Goal: Transaction & Acquisition: Purchase product/service

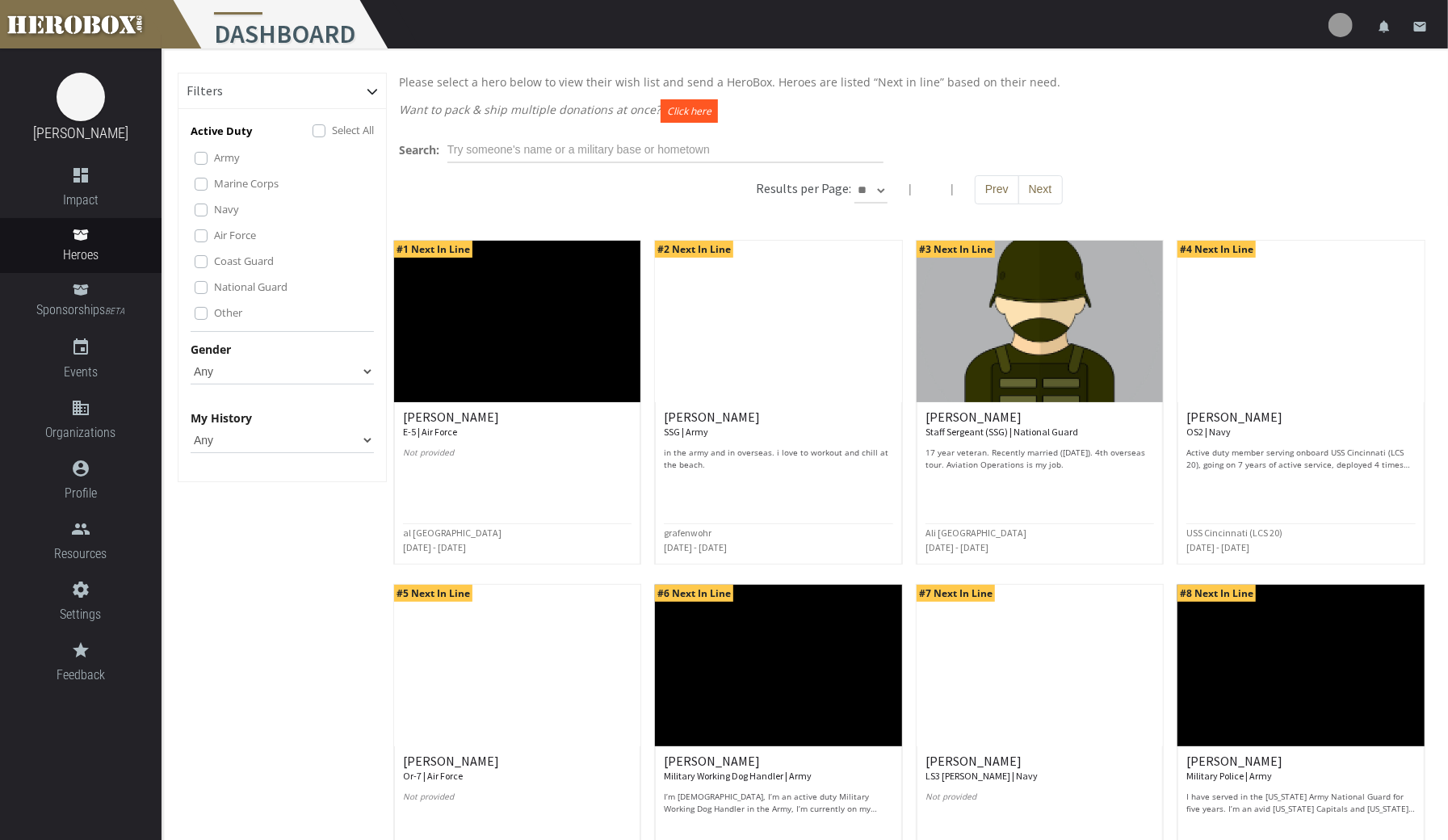
click at [694, 109] on button "Click here" at bounding box center [689, 111] width 57 height 23
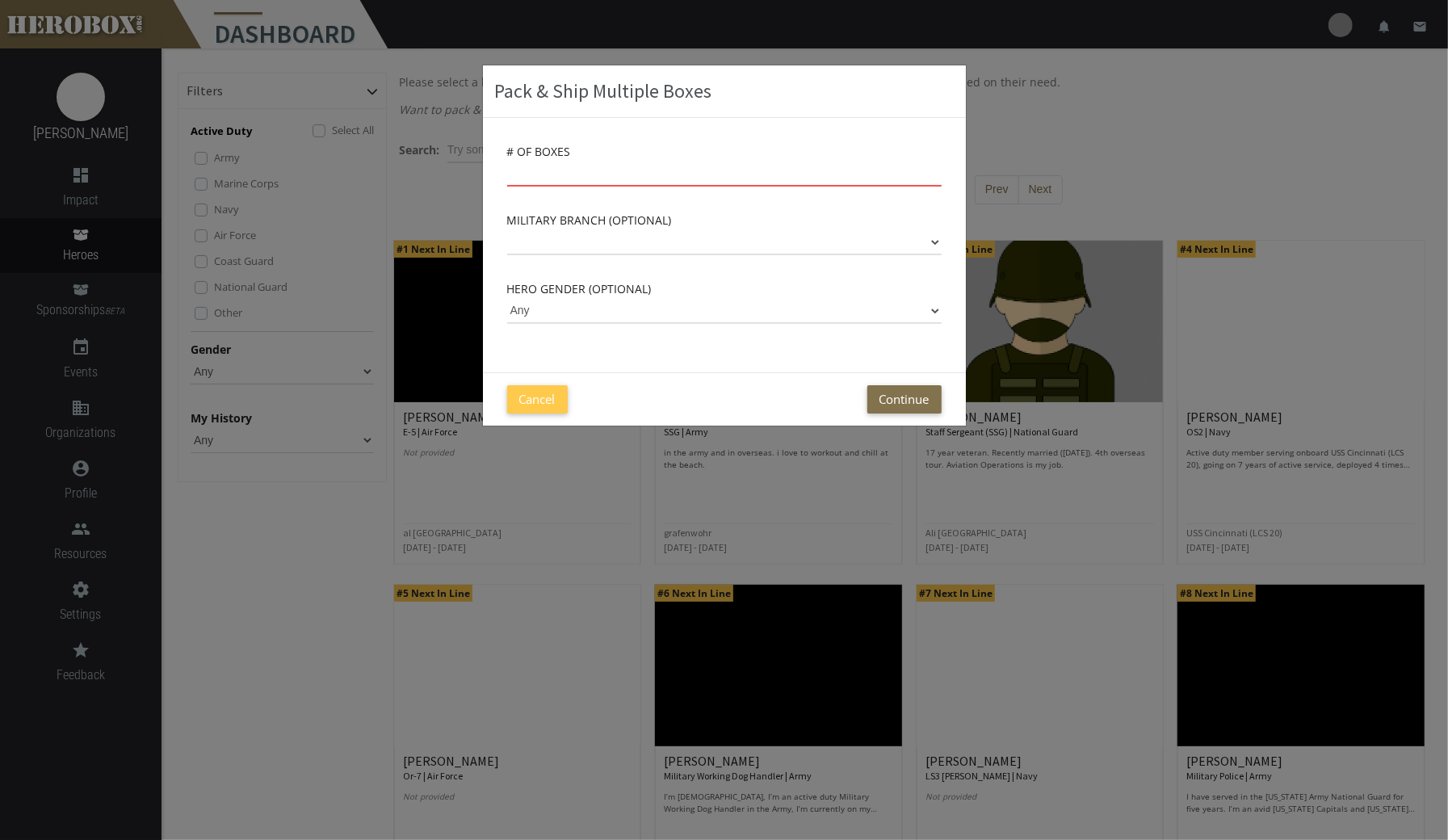
click at [738, 170] on input "number" at bounding box center [724, 173] width 434 height 26
type input "12"
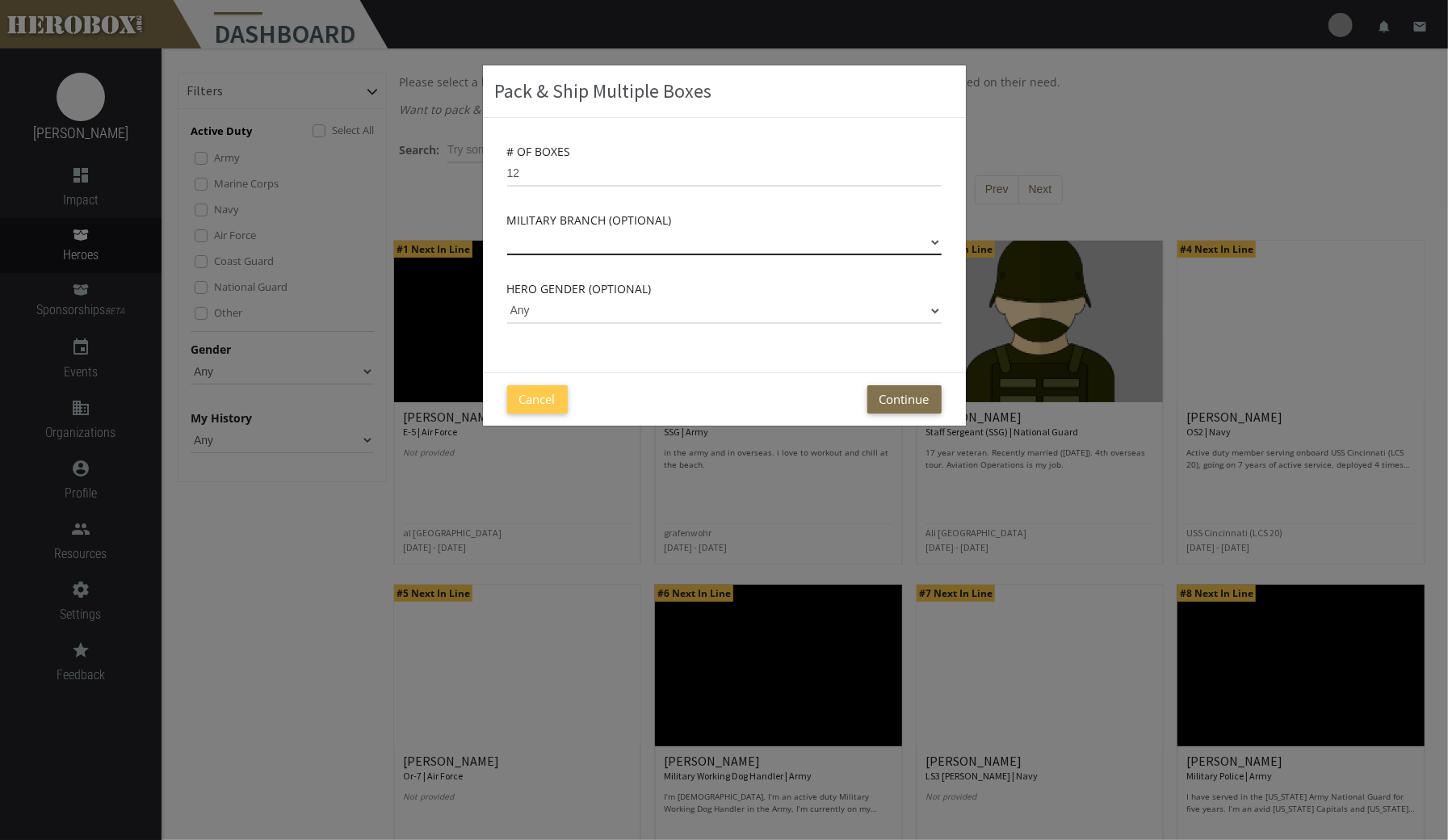
click at [927, 239] on select "Army Marine Corps Navy Air Force Coast Guard National Guard" at bounding box center [724, 242] width 434 height 26
click at [872, 239] on select "Army Marine Corps Navy Air Force Coast Guard National Guard" at bounding box center [724, 242] width 434 height 26
click at [922, 237] on select "Army Marine Corps Navy Air Force Coast Guard National Guard" at bounding box center [724, 242] width 434 height 26
click at [911, 234] on select "Army Marine Corps Navy Air Force Coast Guard National Guard" at bounding box center [724, 242] width 434 height 26
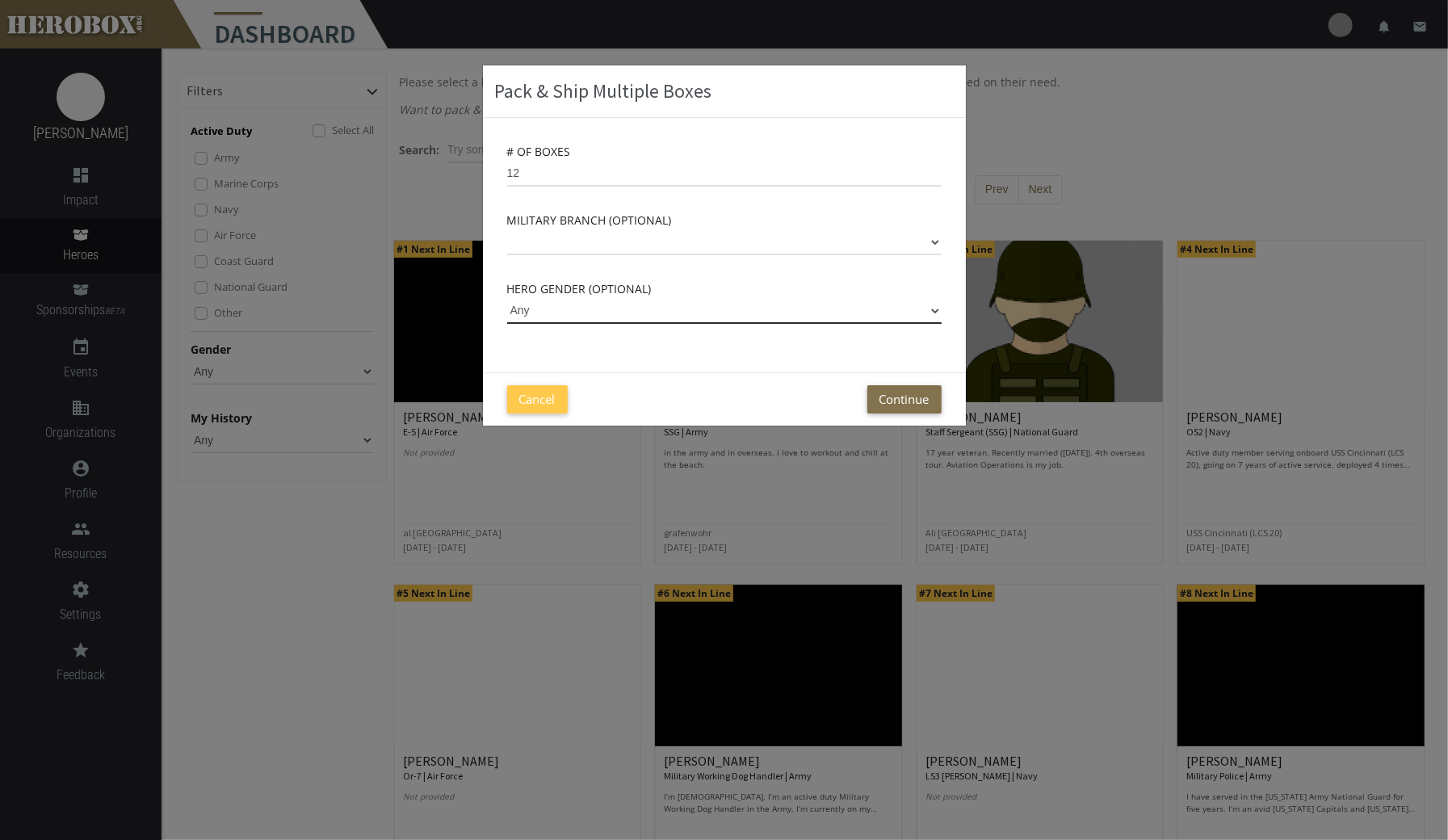
click at [921, 299] on select "Any [DEMOGRAPHIC_DATA] [DEMOGRAPHIC_DATA]" at bounding box center [724, 310] width 434 height 26
select select "[DEMOGRAPHIC_DATA]"
click at [507, 298] on select "Any [DEMOGRAPHIC_DATA] [DEMOGRAPHIC_DATA]" at bounding box center [724, 310] width 434 height 26
click at [907, 403] on button "Continue" at bounding box center [904, 400] width 74 height 29
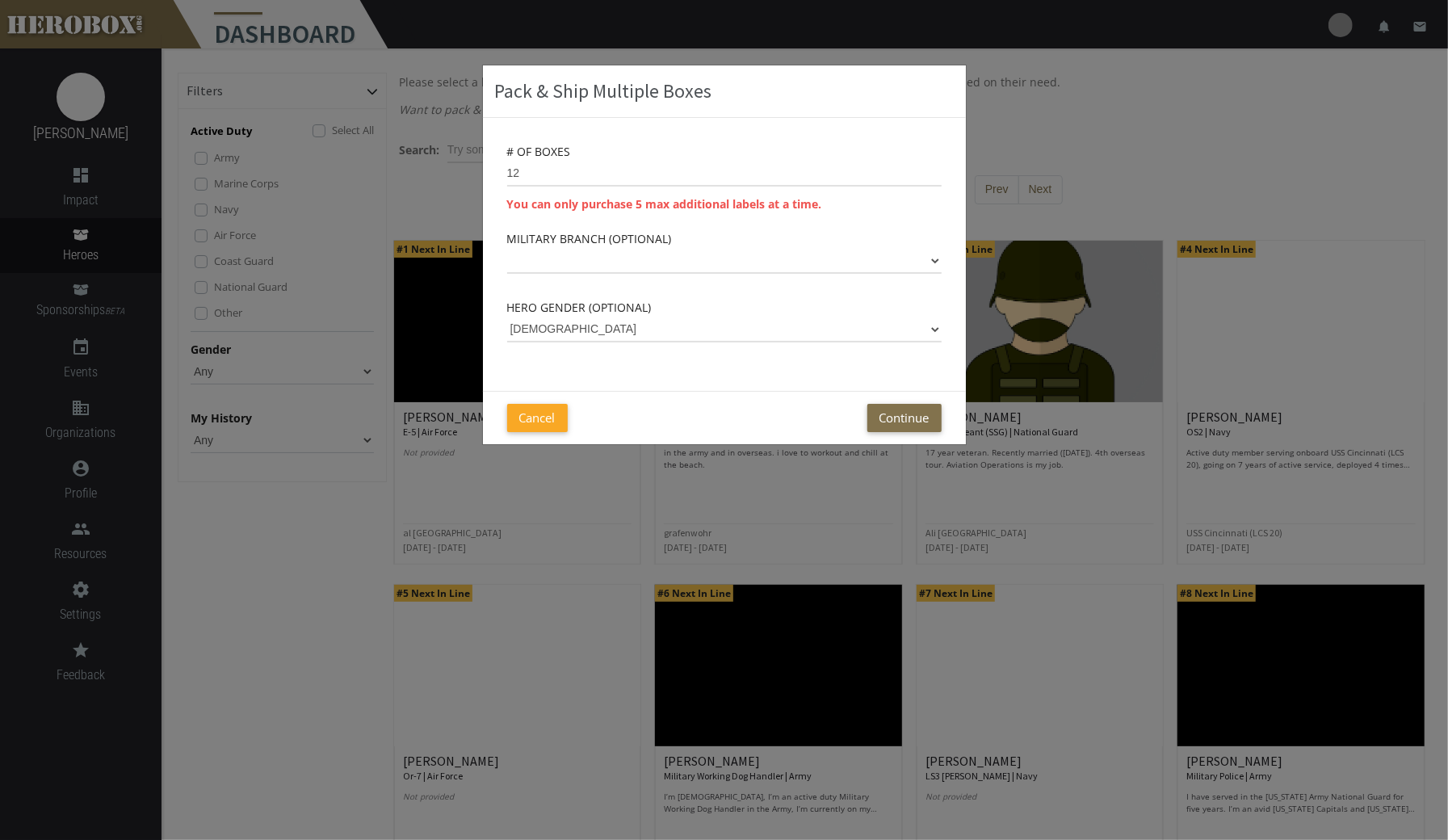
click at [543, 426] on button "Cancel" at bounding box center [538, 418] width 61 height 29
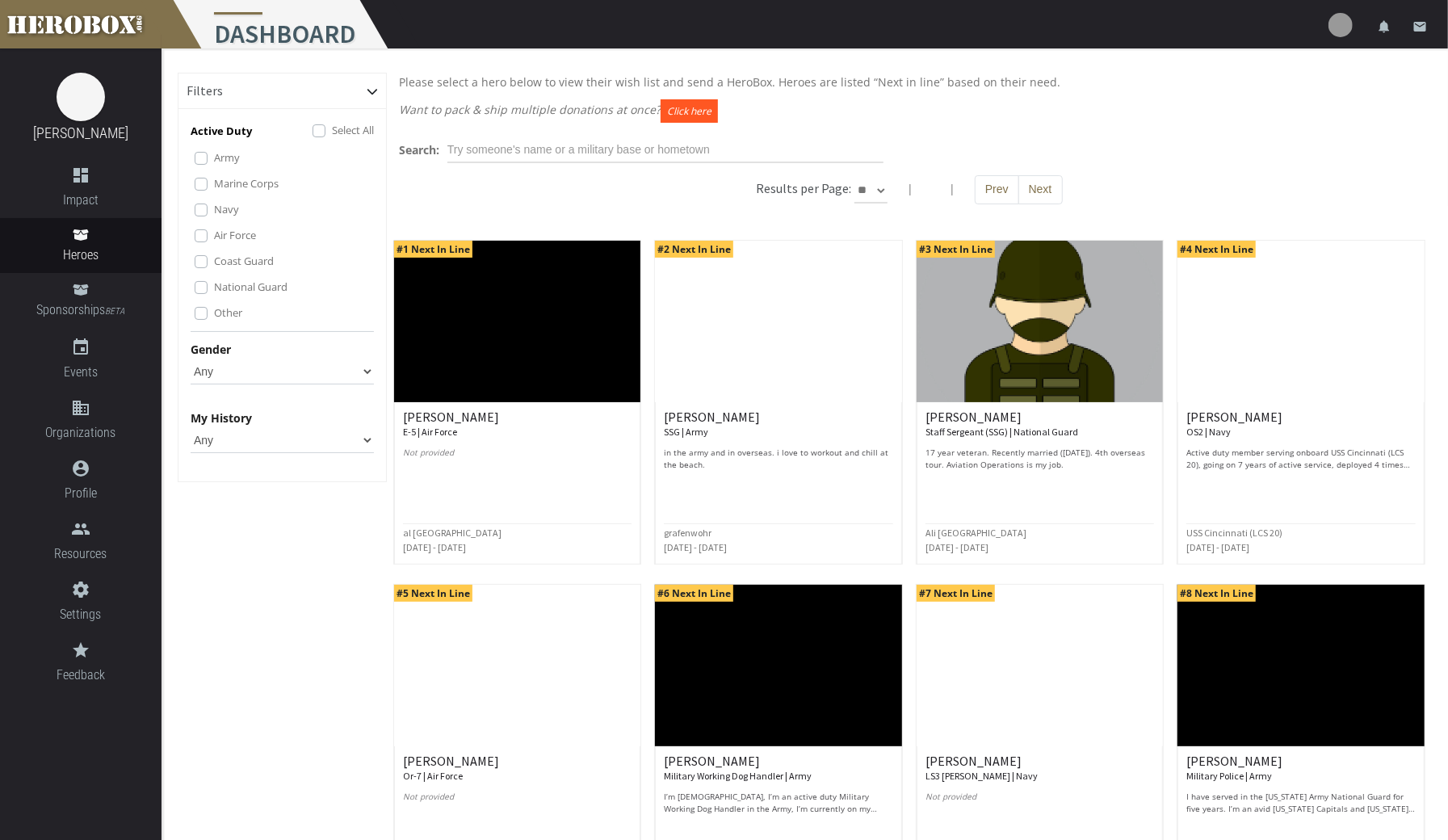
click at [684, 109] on button "Click here" at bounding box center [689, 111] width 57 height 23
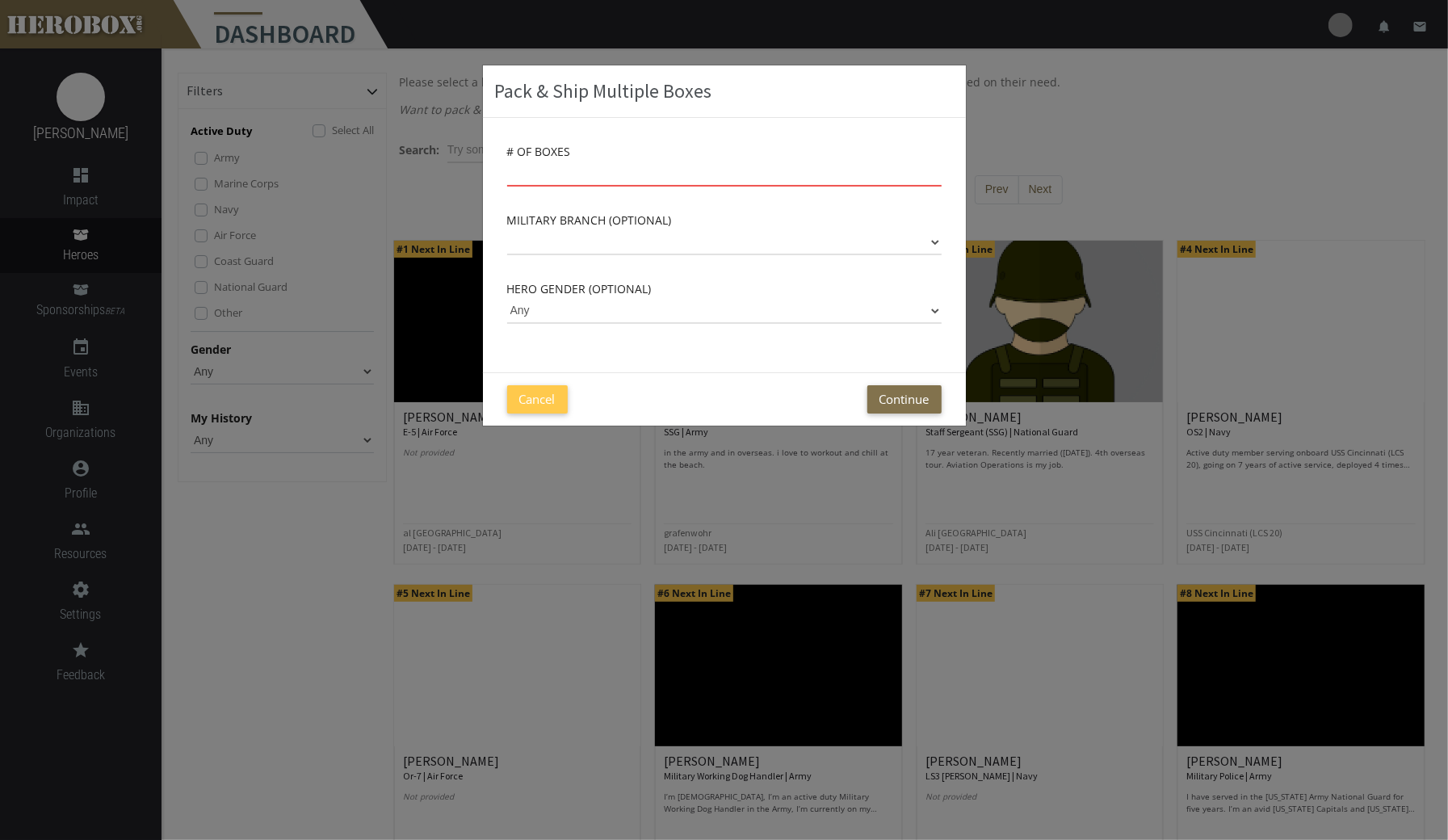
click at [693, 173] on input "number" at bounding box center [724, 173] width 434 height 26
type input "5"
click at [722, 321] on select "Any [DEMOGRAPHIC_DATA] [DEMOGRAPHIC_DATA]" at bounding box center [724, 310] width 434 height 26
select select "[DEMOGRAPHIC_DATA]"
click at [507, 298] on select "Any [DEMOGRAPHIC_DATA] [DEMOGRAPHIC_DATA]" at bounding box center [724, 310] width 434 height 26
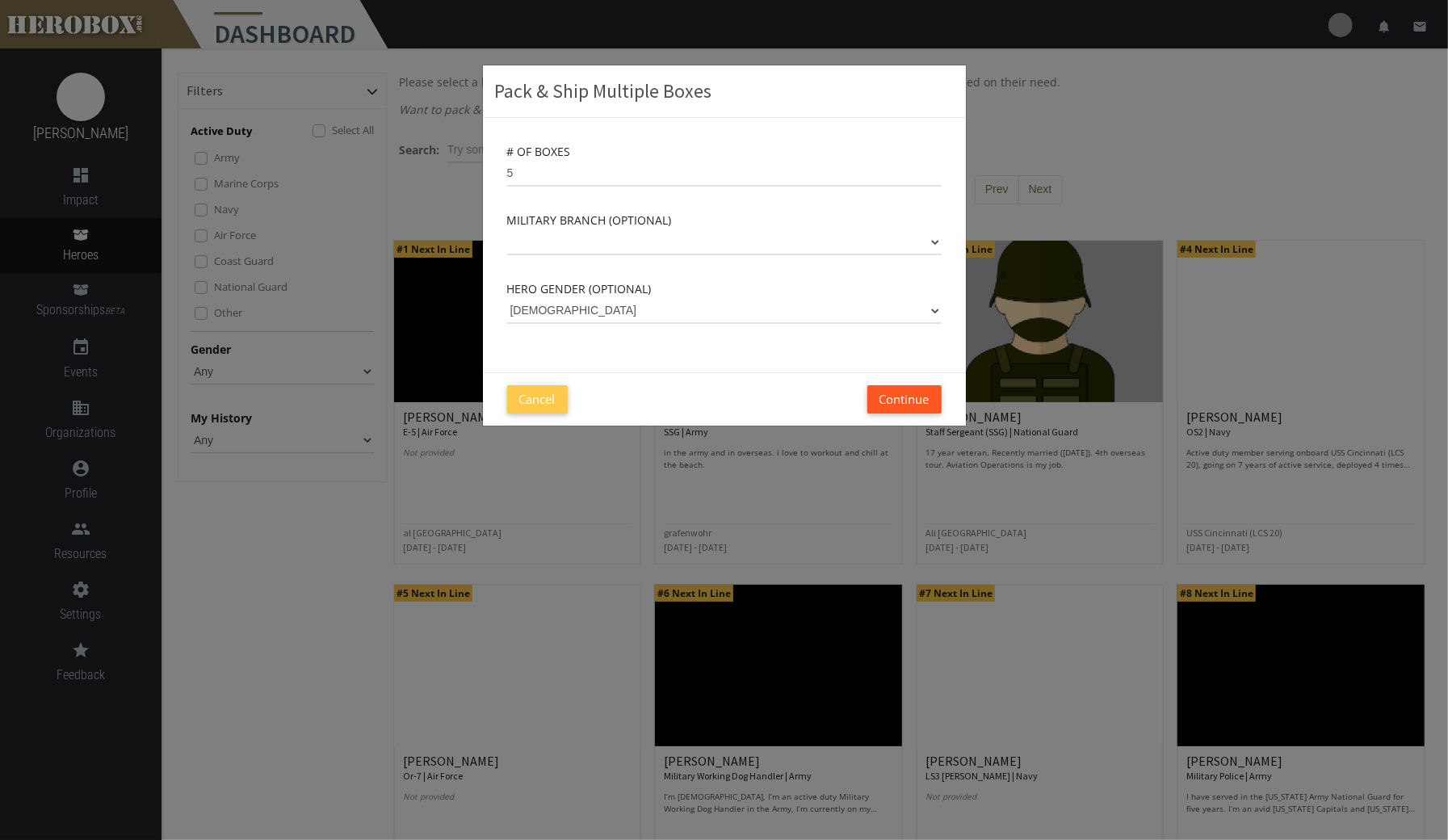
click at [899, 410] on button "Continue" at bounding box center [904, 400] width 74 height 29
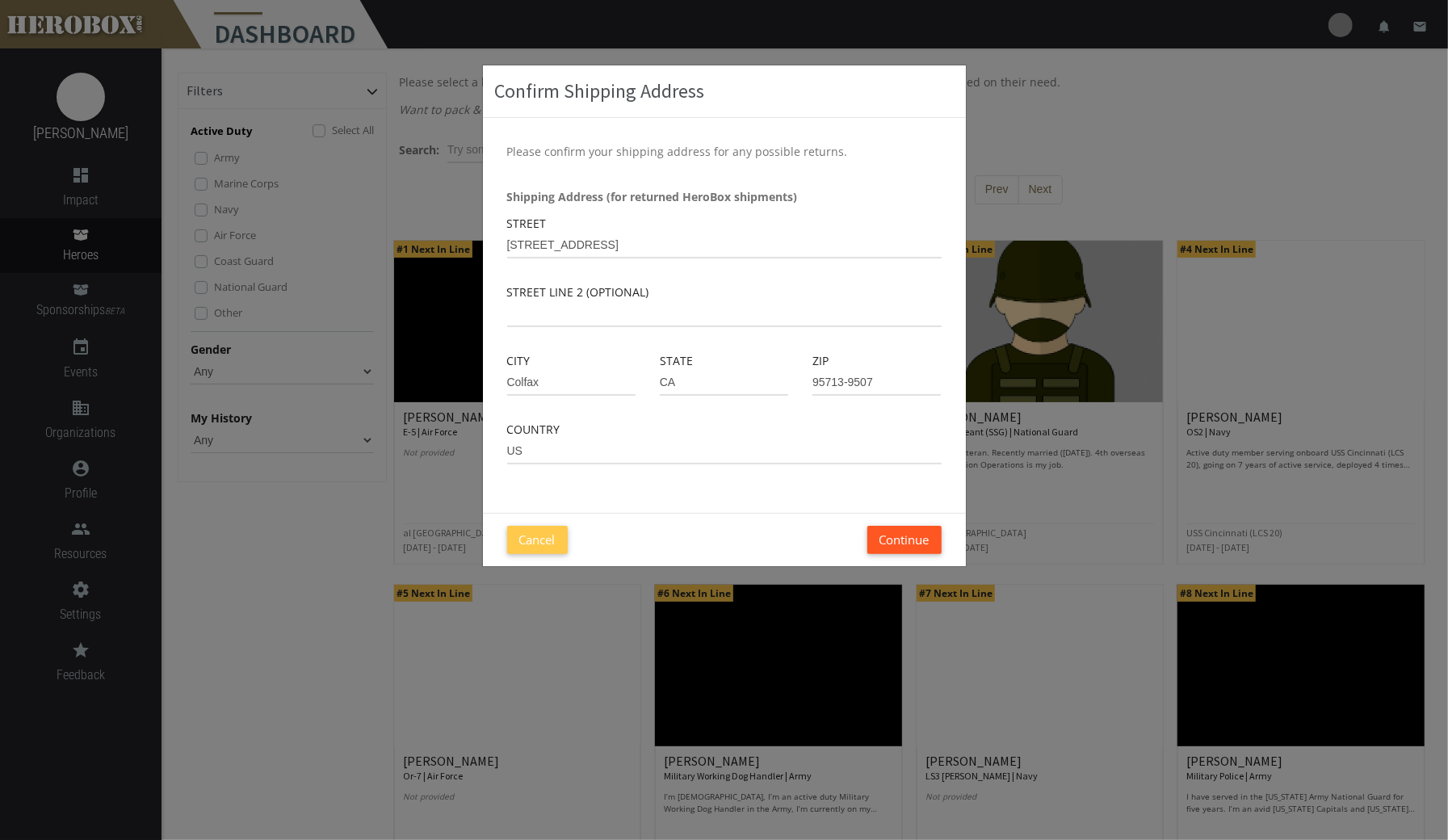
click at [901, 540] on button "Continue" at bounding box center [904, 540] width 74 height 29
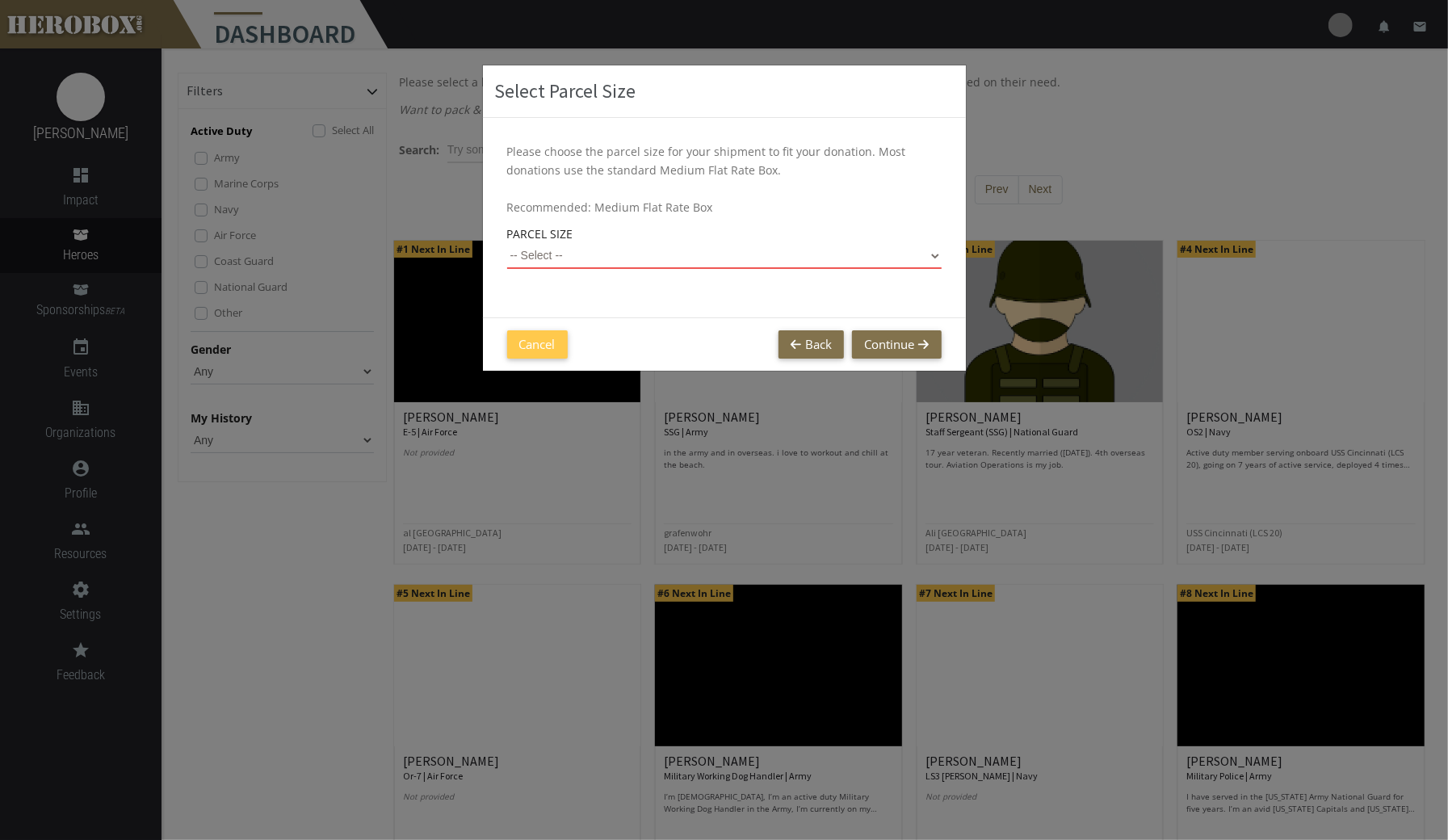
click at [915, 261] on select "-- Select -- Small Flat Rate Envelope (Est. $11.38) Medium Flat Rate Box (Est. …" at bounding box center [724, 255] width 434 height 26
click at [507, 243] on select "-- Select -- Small Flat Rate Envelope (Est. $11.38) Medium Flat Rate Box (Est. …" at bounding box center [724, 255] width 434 height 26
select select "Medium Flat Rate Box"
click at [897, 351] on button "Continue" at bounding box center [896, 344] width 89 height 29
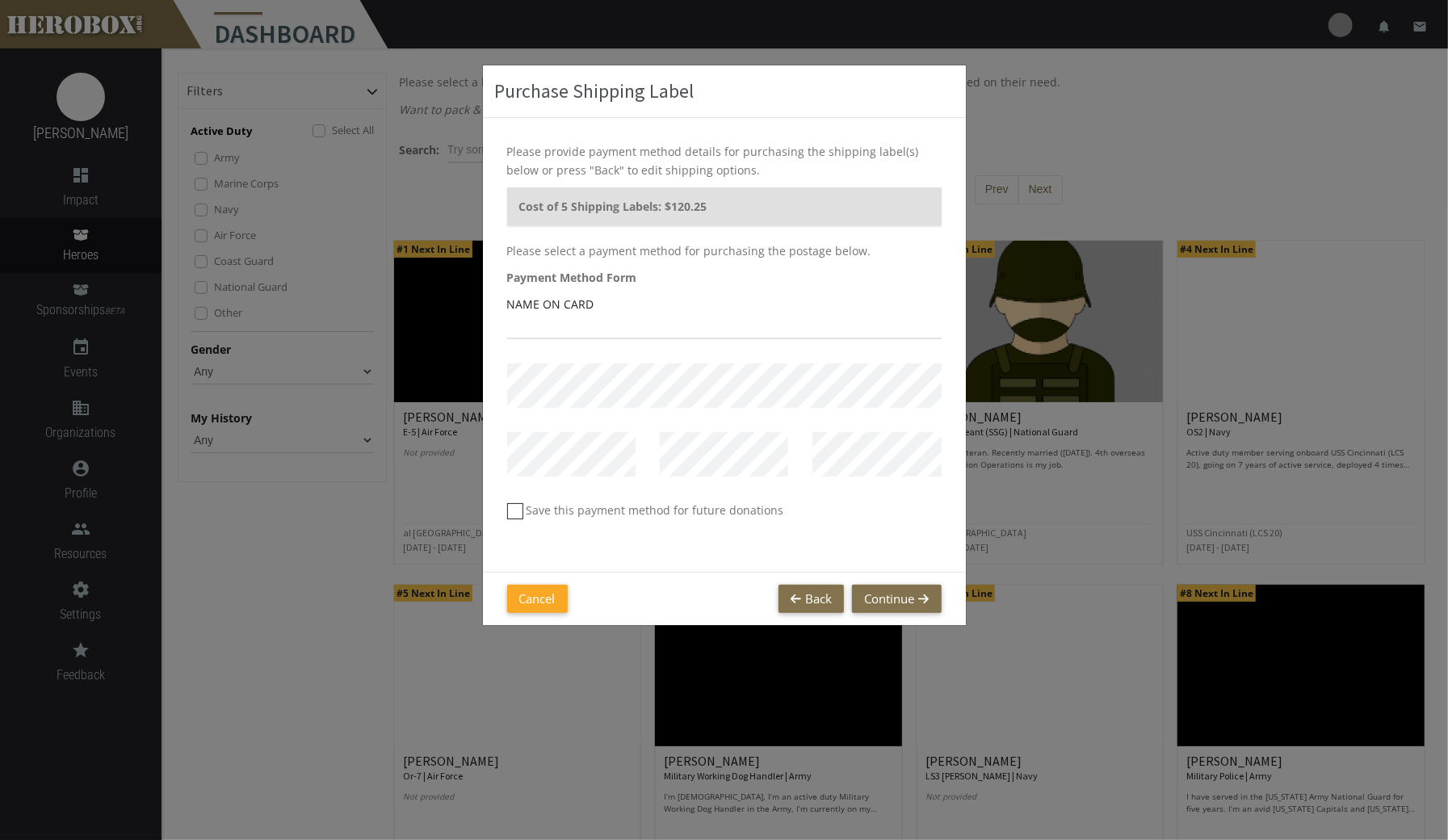
click at [554, 607] on button "Cancel" at bounding box center [538, 599] width 61 height 29
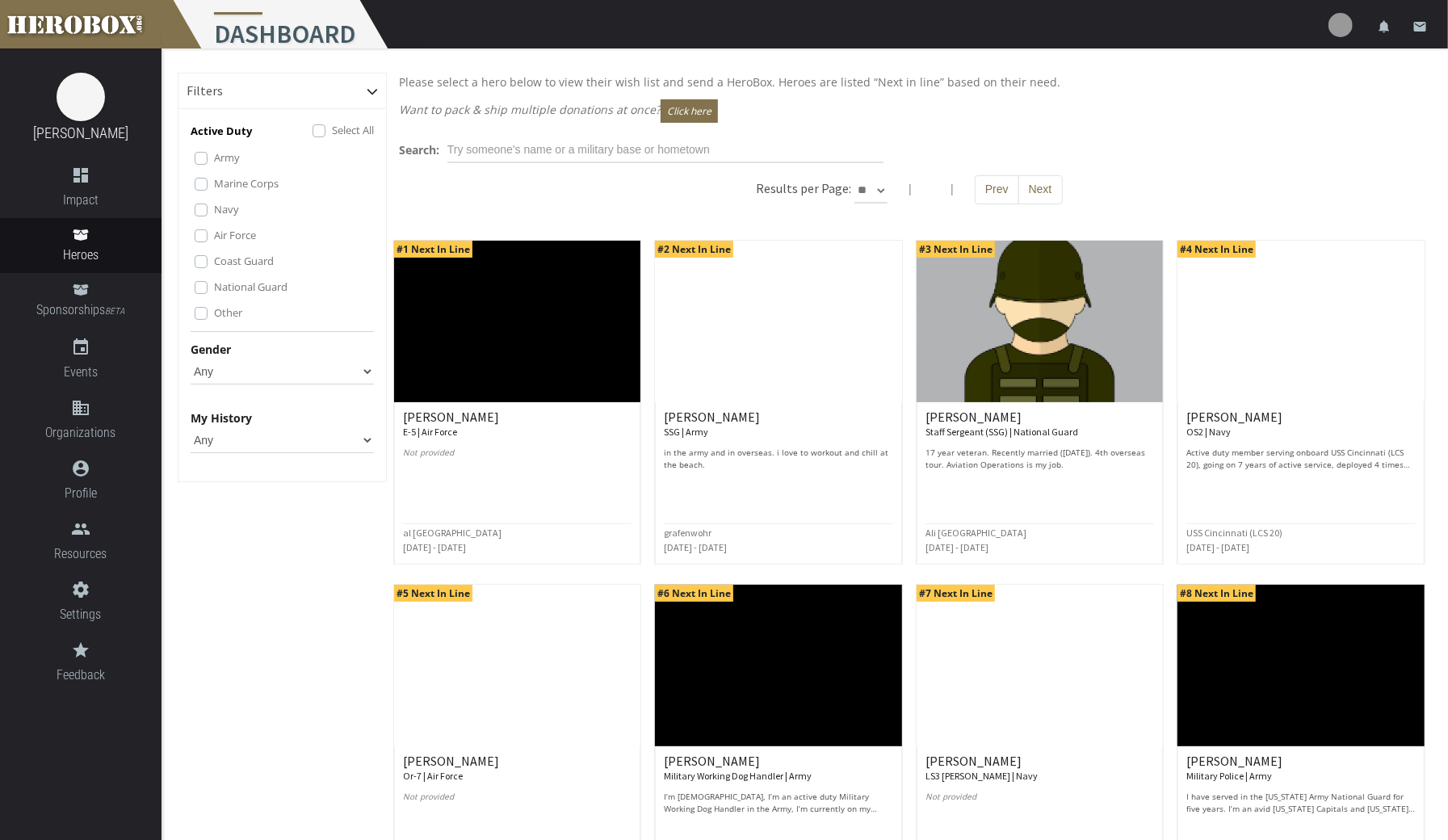
click at [351, 365] on select "Any [DEMOGRAPHIC_DATA] [DEMOGRAPHIC_DATA]" at bounding box center [282, 371] width 183 height 26
select select "[DEMOGRAPHIC_DATA]"
click at [191, 359] on select "Any [DEMOGRAPHIC_DATA] [DEMOGRAPHIC_DATA]" at bounding box center [282, 371] width 183 height 26
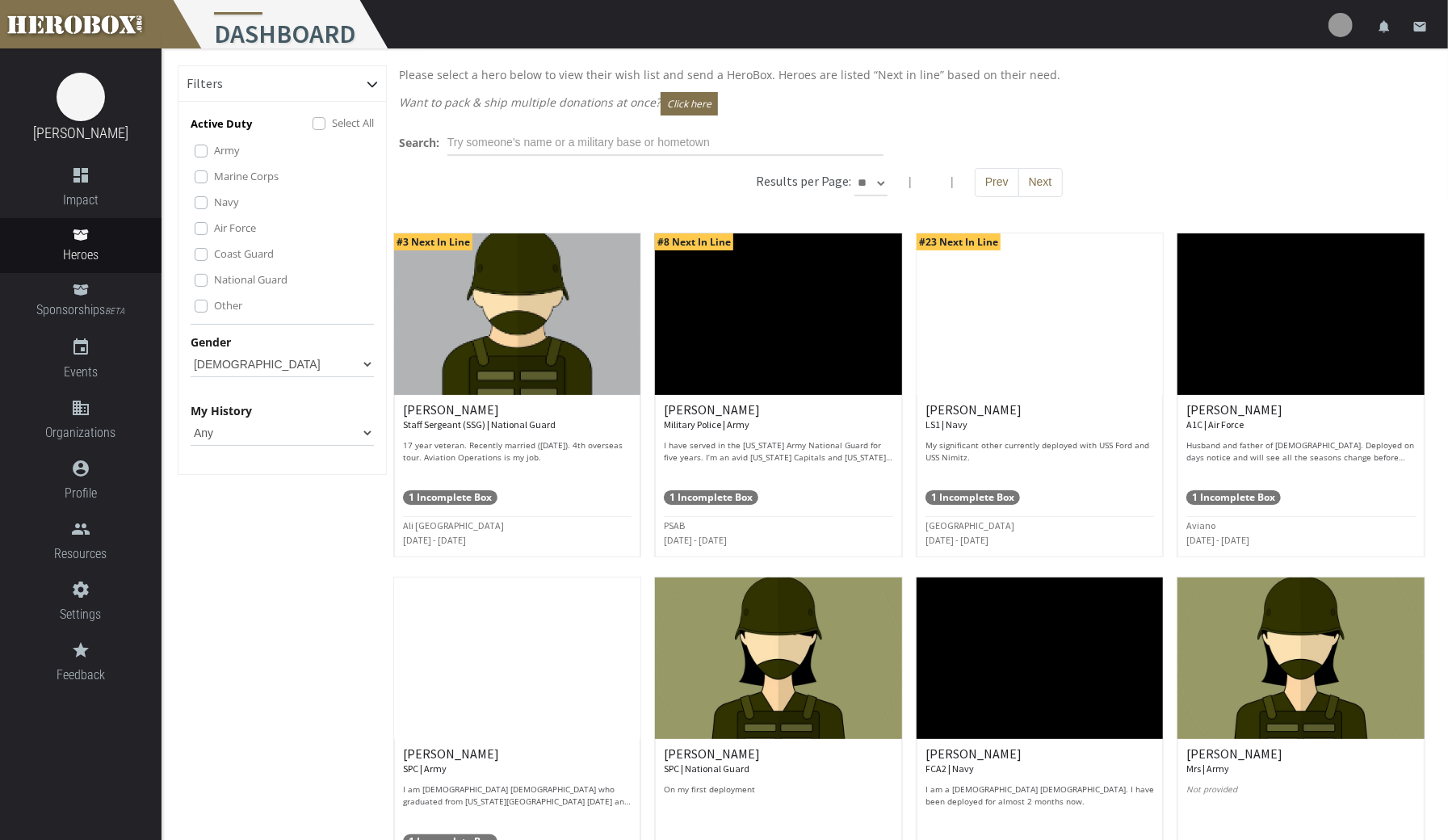
scroll to position [3, 0]
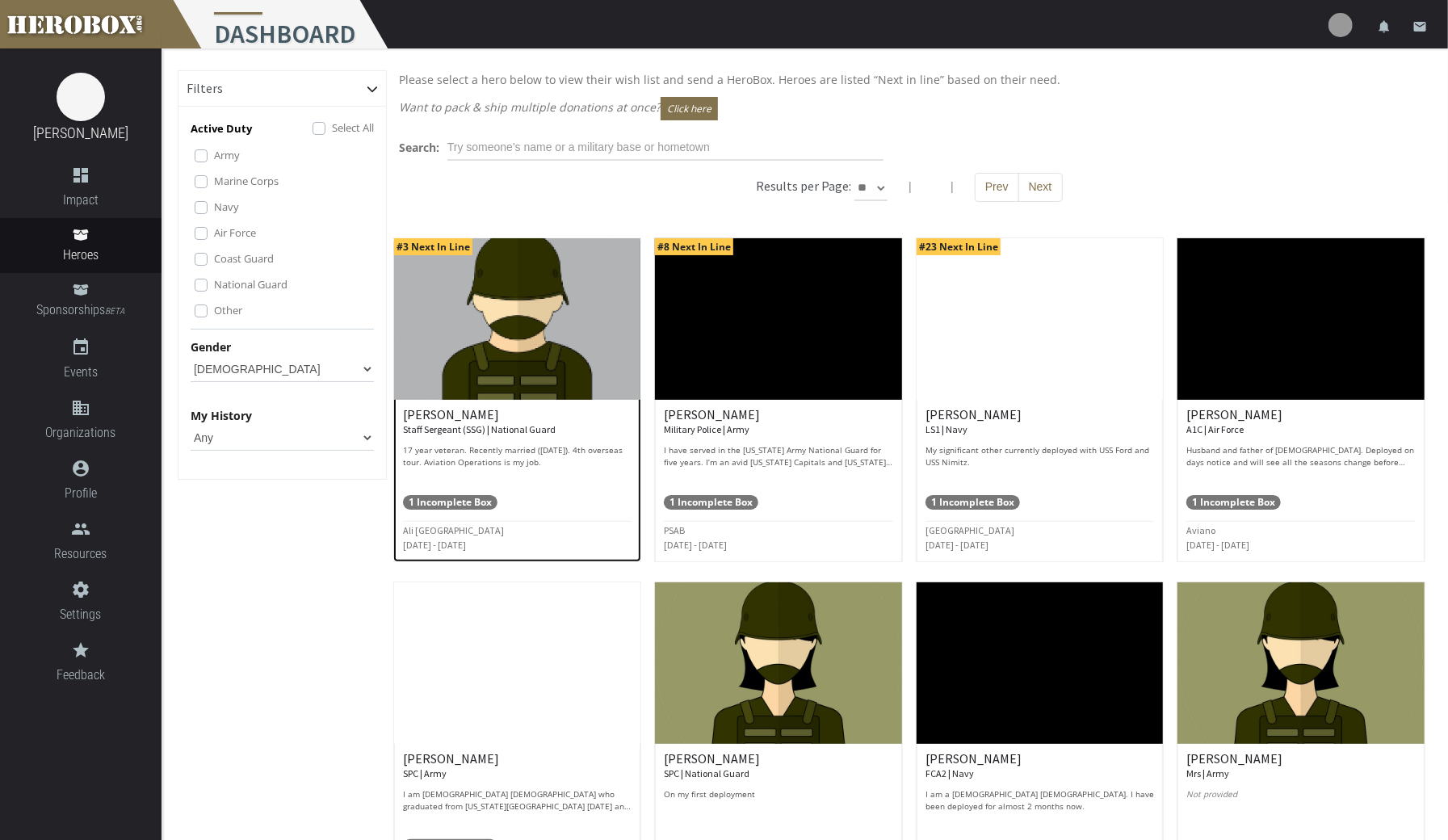
click at [486, 426] on small "Staff Sergeant (SSG) | National Guard" at bounding box center [479, 429] width 152 height 13
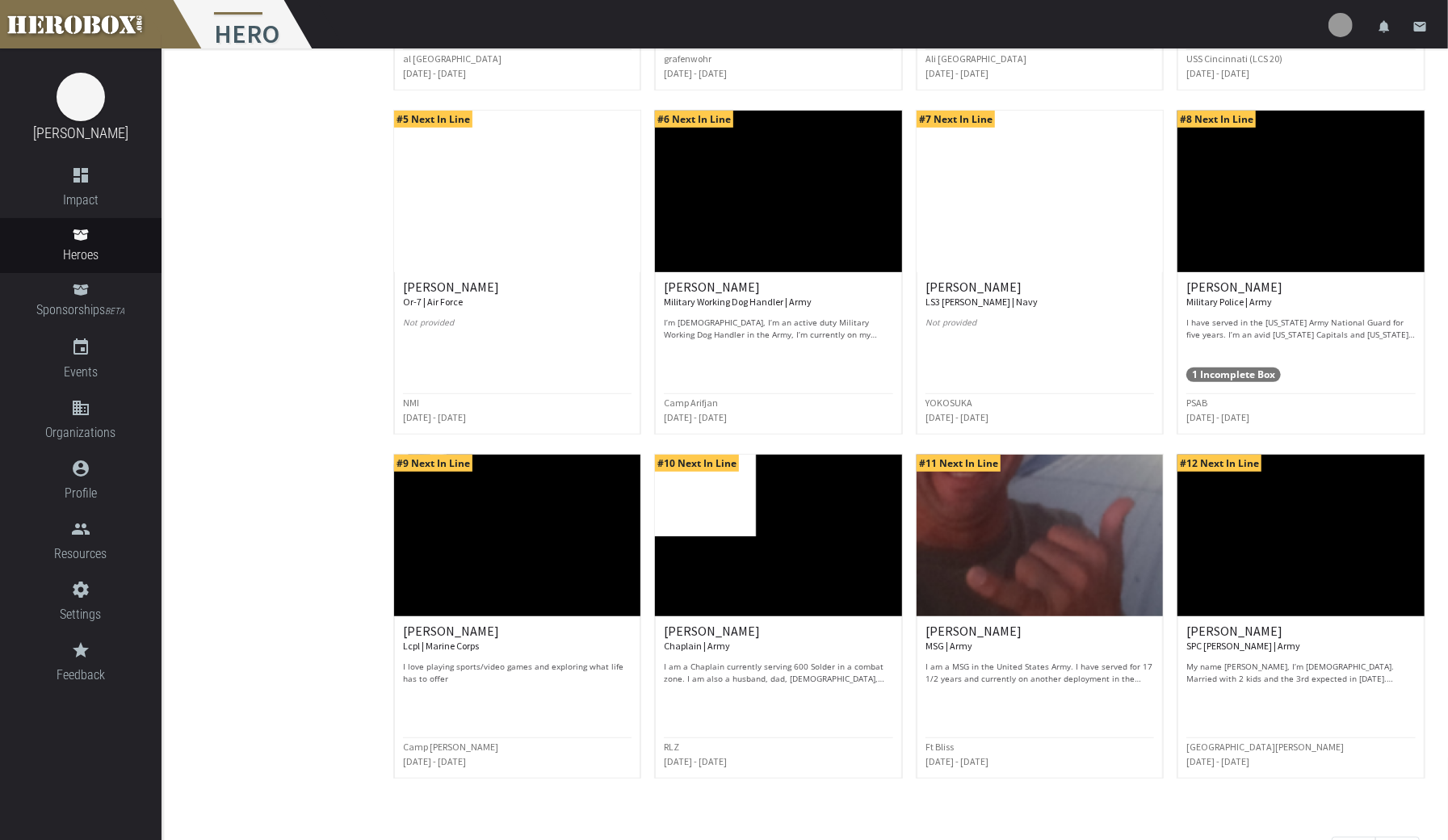
scroll to position [515, 0]
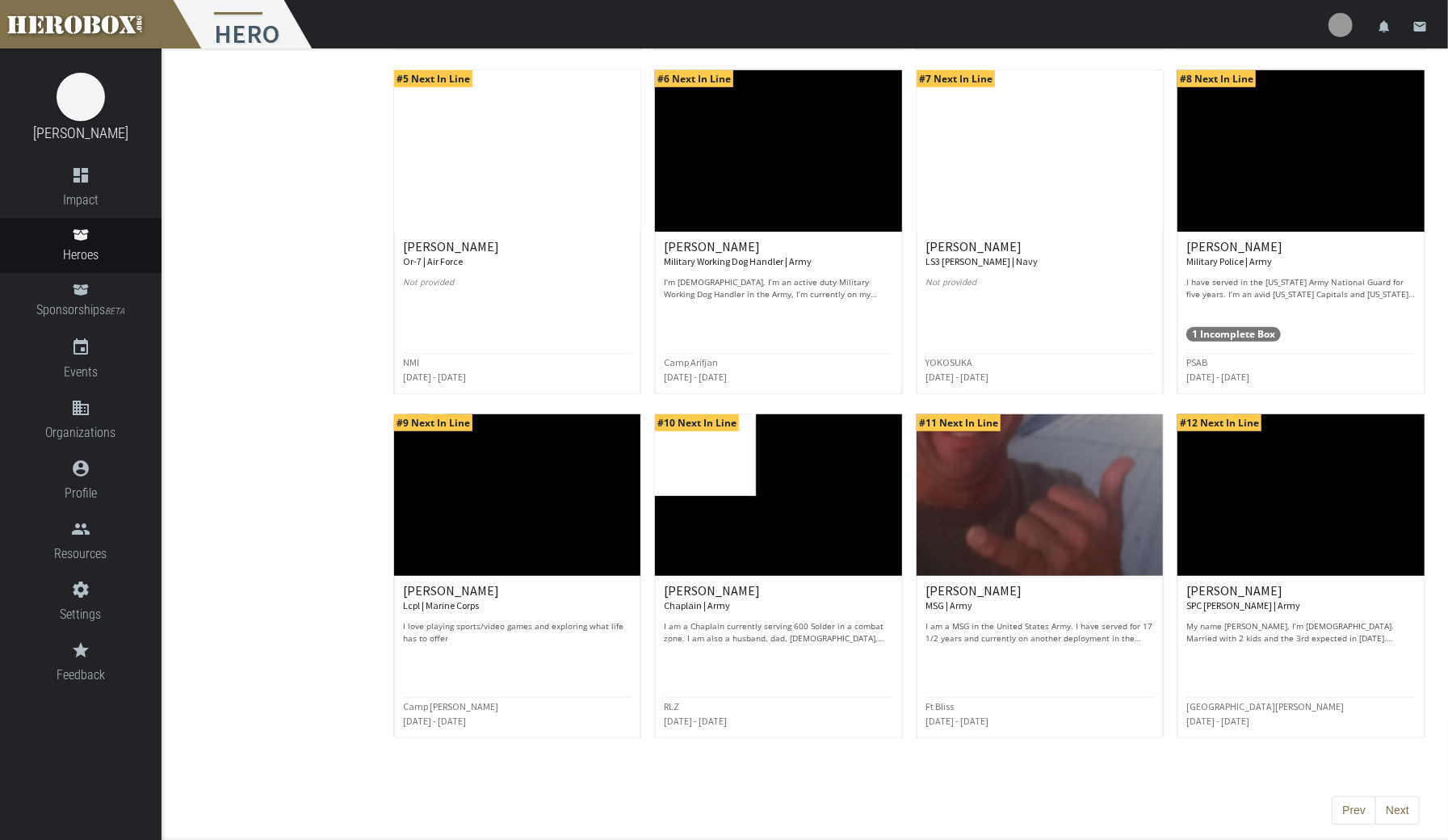
click at [1399, 807] on button "Next" at bounding box center [1398, 810] width 45 height 29
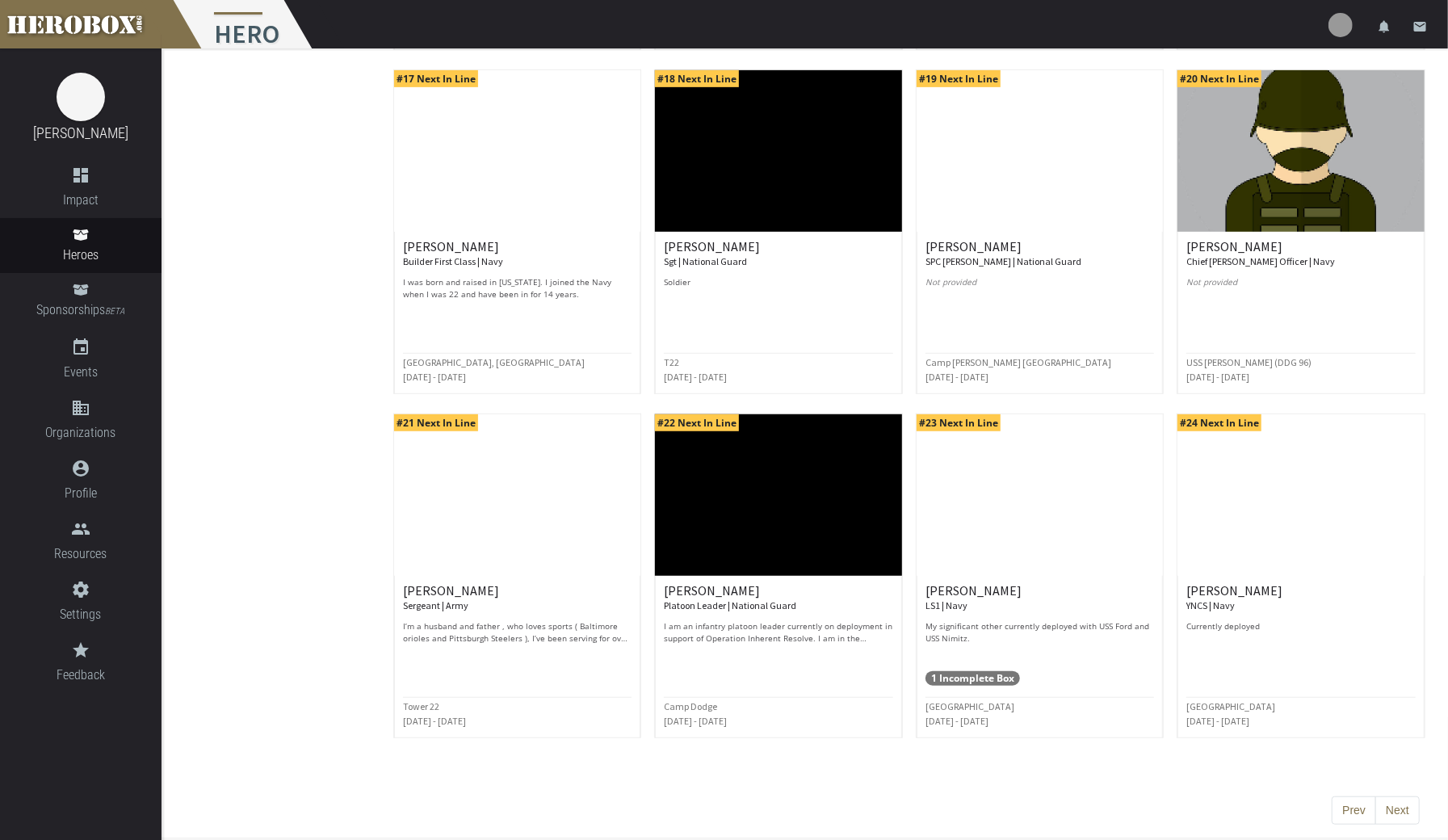
click at [1398, 807] on button "Next" at bounding box center [1398, 810] width 45 height 29
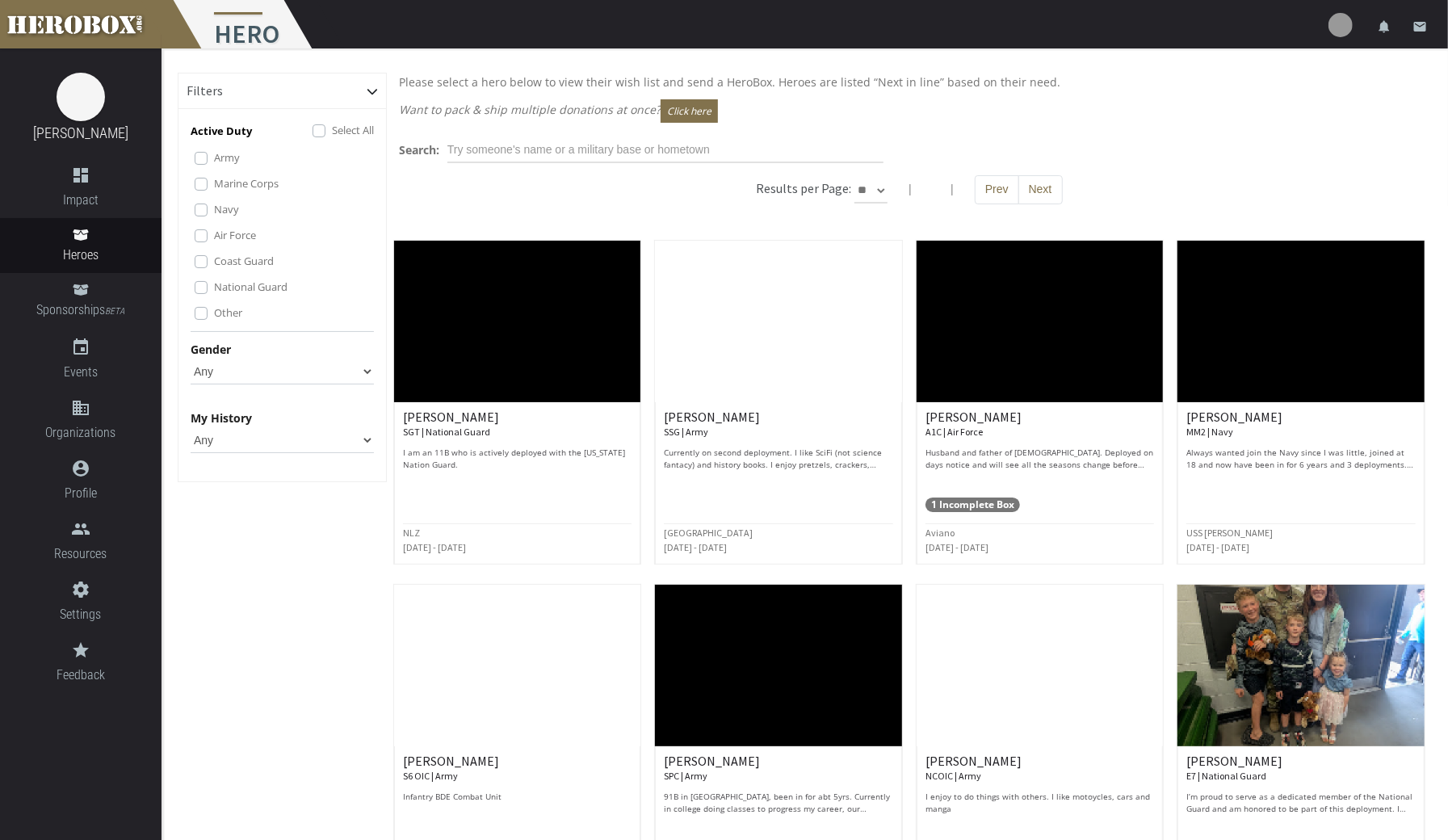
click at [1061, 480] on div "1 Incomplete Box" at bounding box center [1040, 493] width 230 height 37
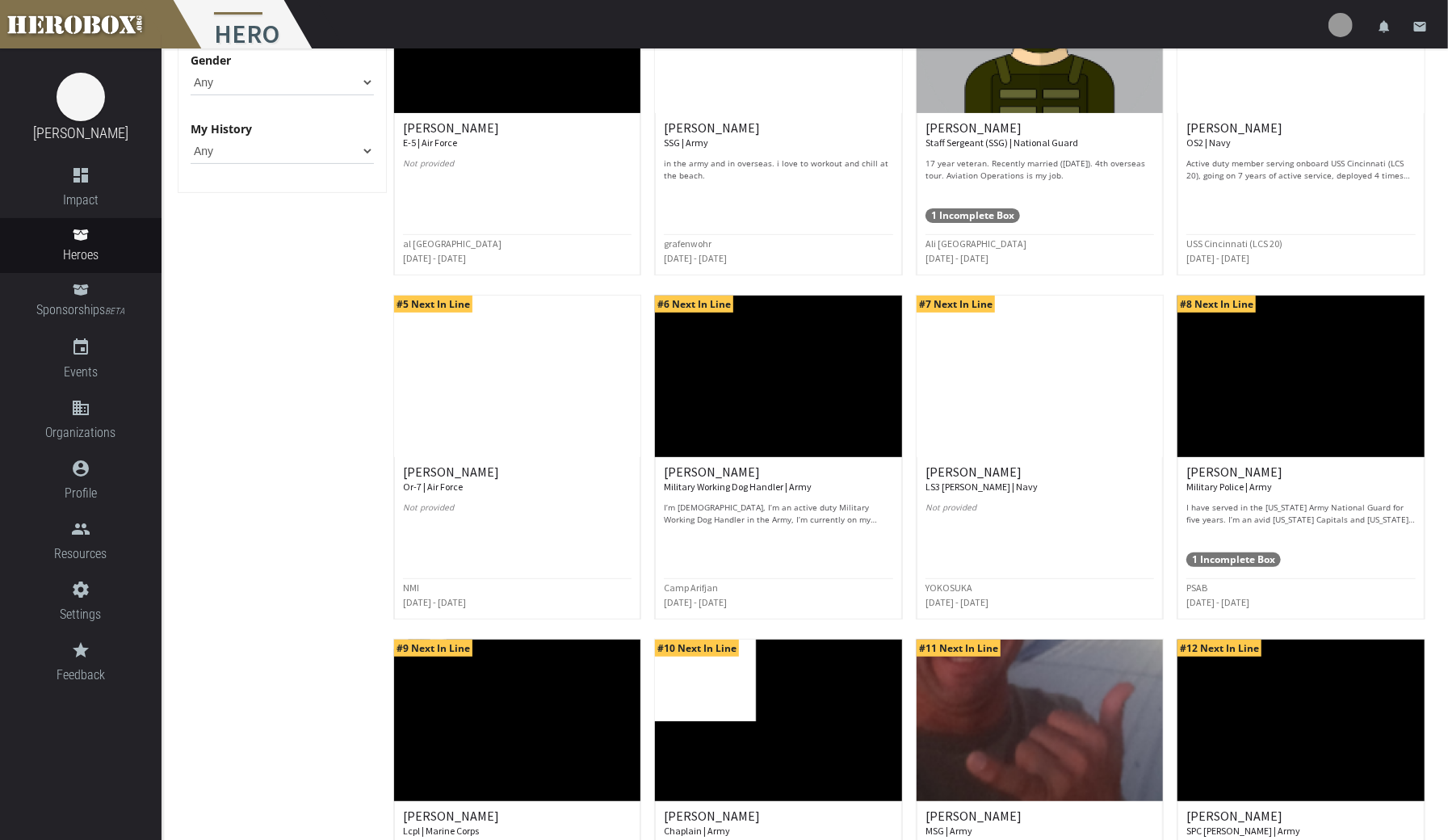
scroll to position [515, 0]
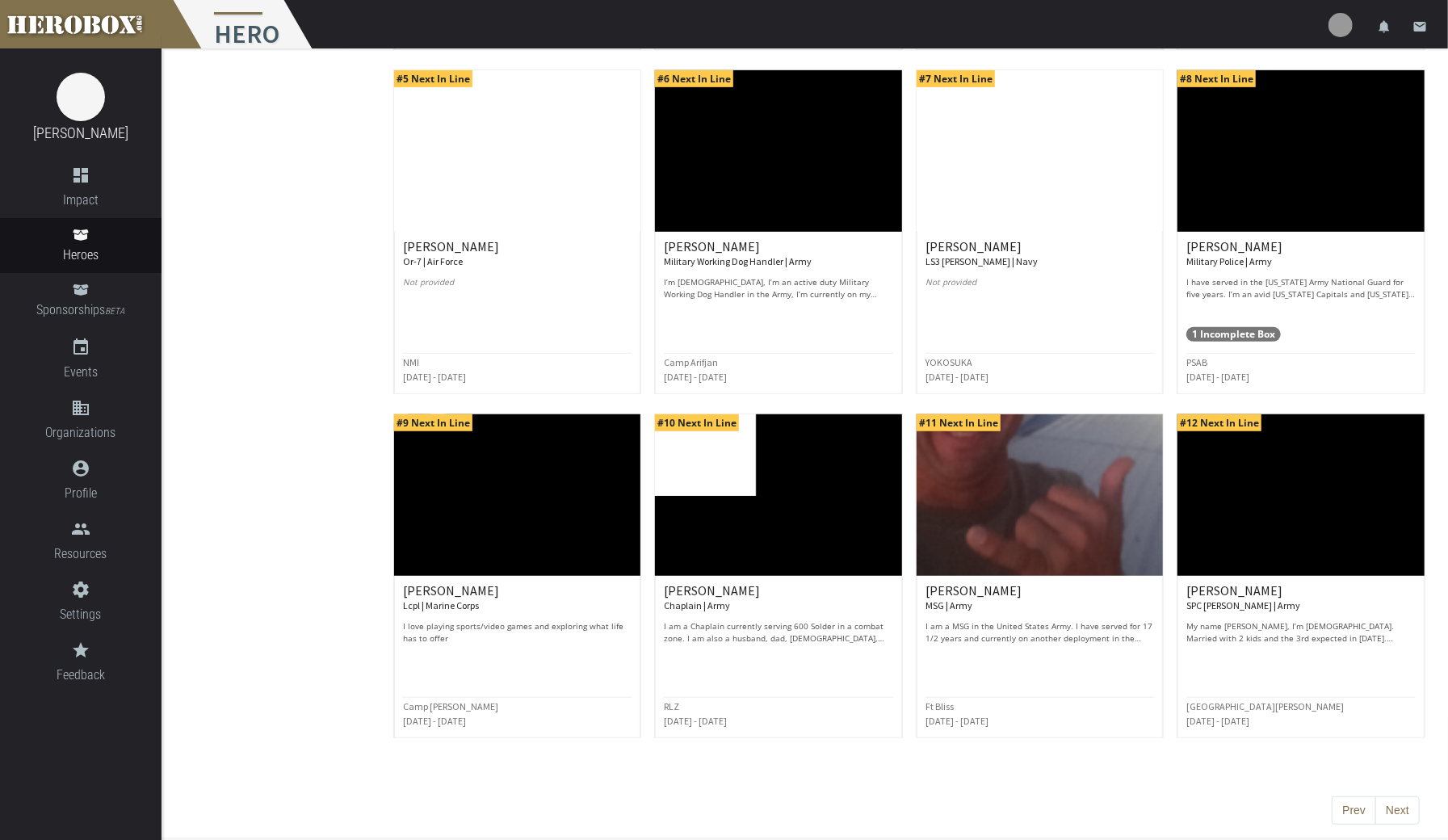
click at [1405, 815] on button "Next" at bounding box center [1398, 810] width 45 height 29
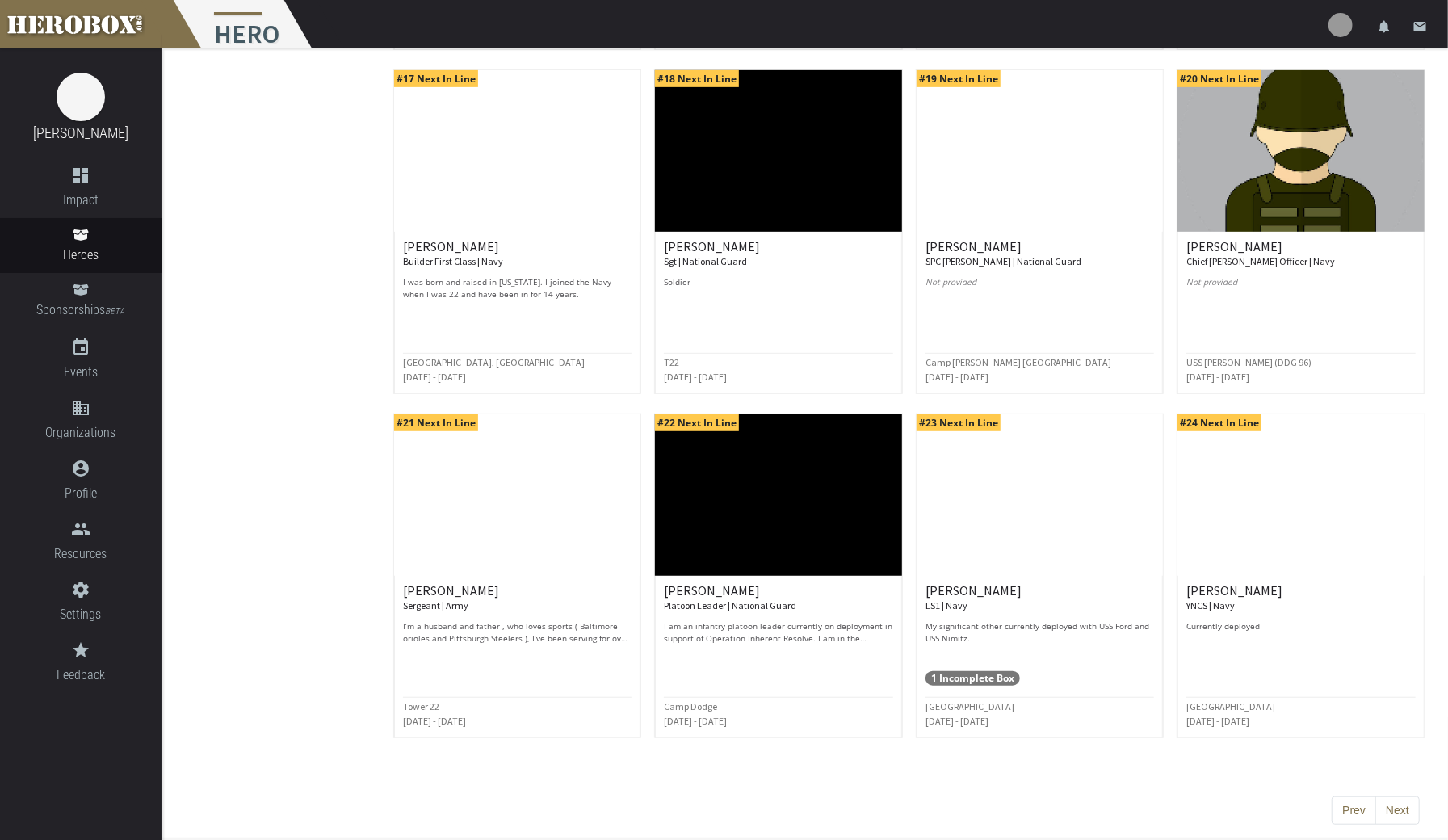
click at [1408, 814] on button "Next" at bounding box center [1398, 810] width 45 height 29
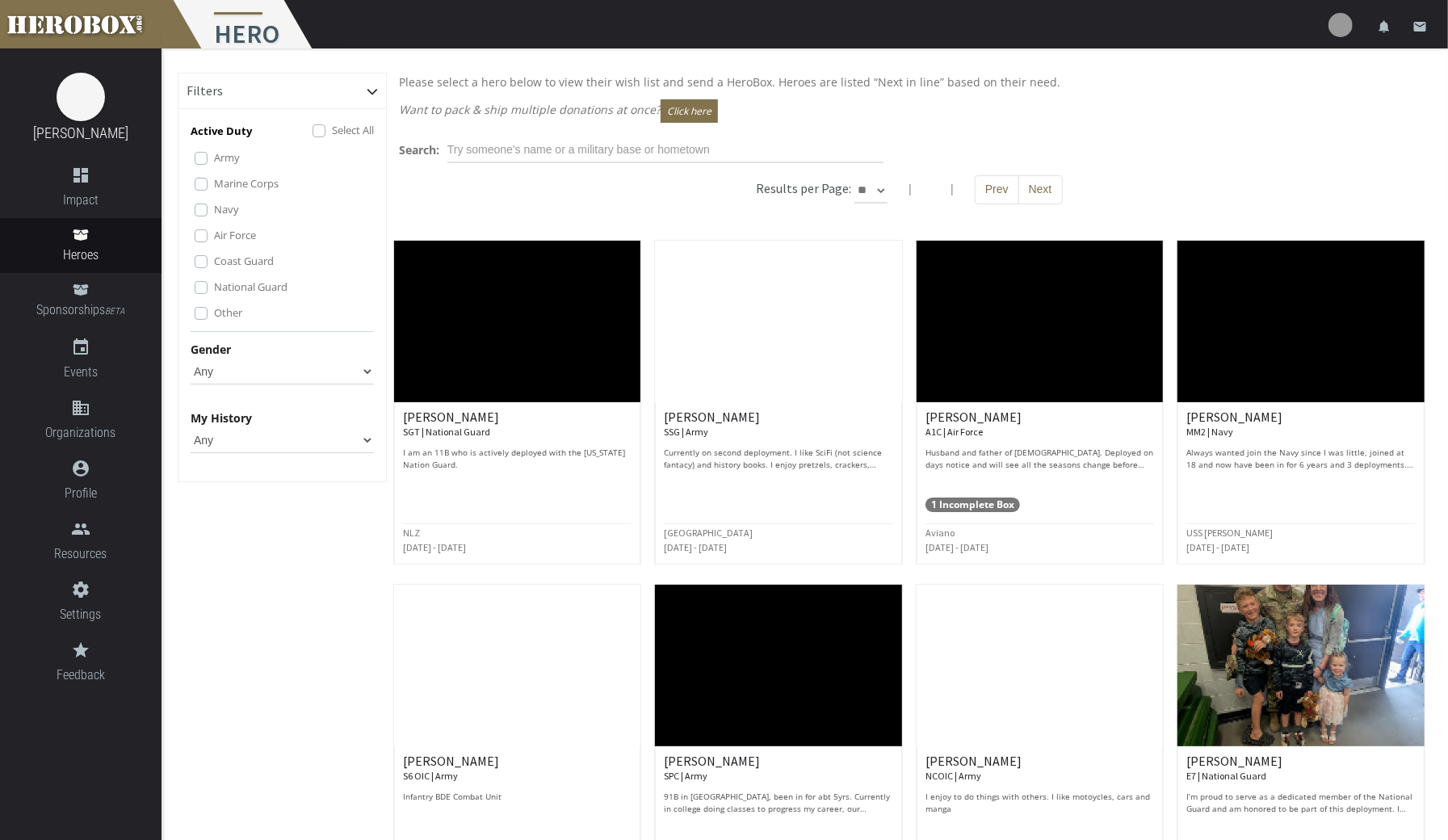
click at [354, 446] on select "Any None Pending Donations Sponsored" at bounding box center [282, 439] width 183 height 26
select select "None"
click at [191, 427] on select "Any None Pending Donations Sponsored" at bounding box center [282, 439] width 183 height 26
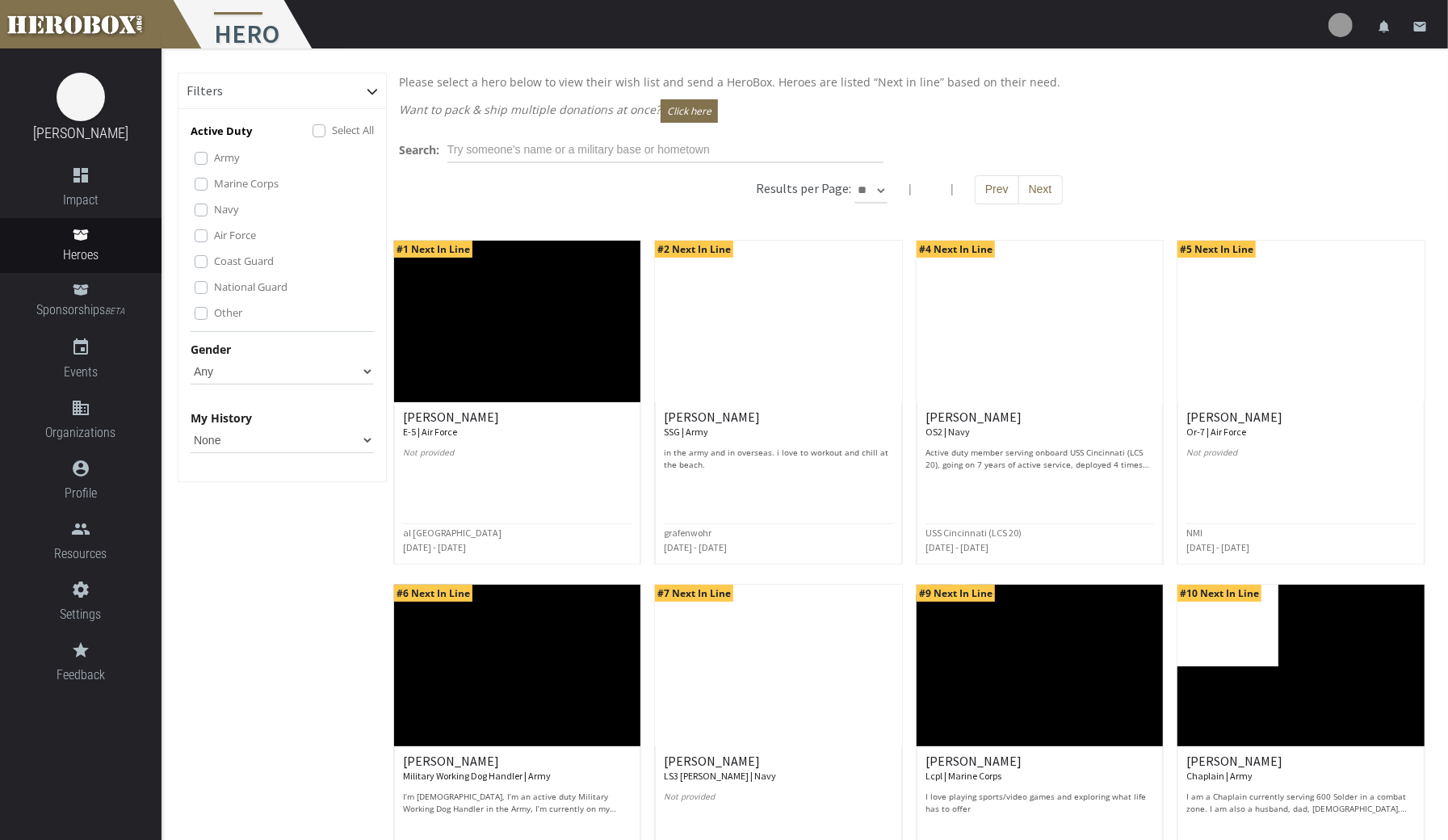
click at [214, 318] on label "Other" at bounding box center [229, 313] width 29 height 18
click at [214, 289] on label "National Guard" at bounding box center [251, 287] width 74 height 18
click at [879, 189] on select "** ** **" at bounding box center [871, 190] width 33 height 26
select select "*********"
click at [888, 178] on select "** ** **" at bounding box center [871, 190] width 33 height 26
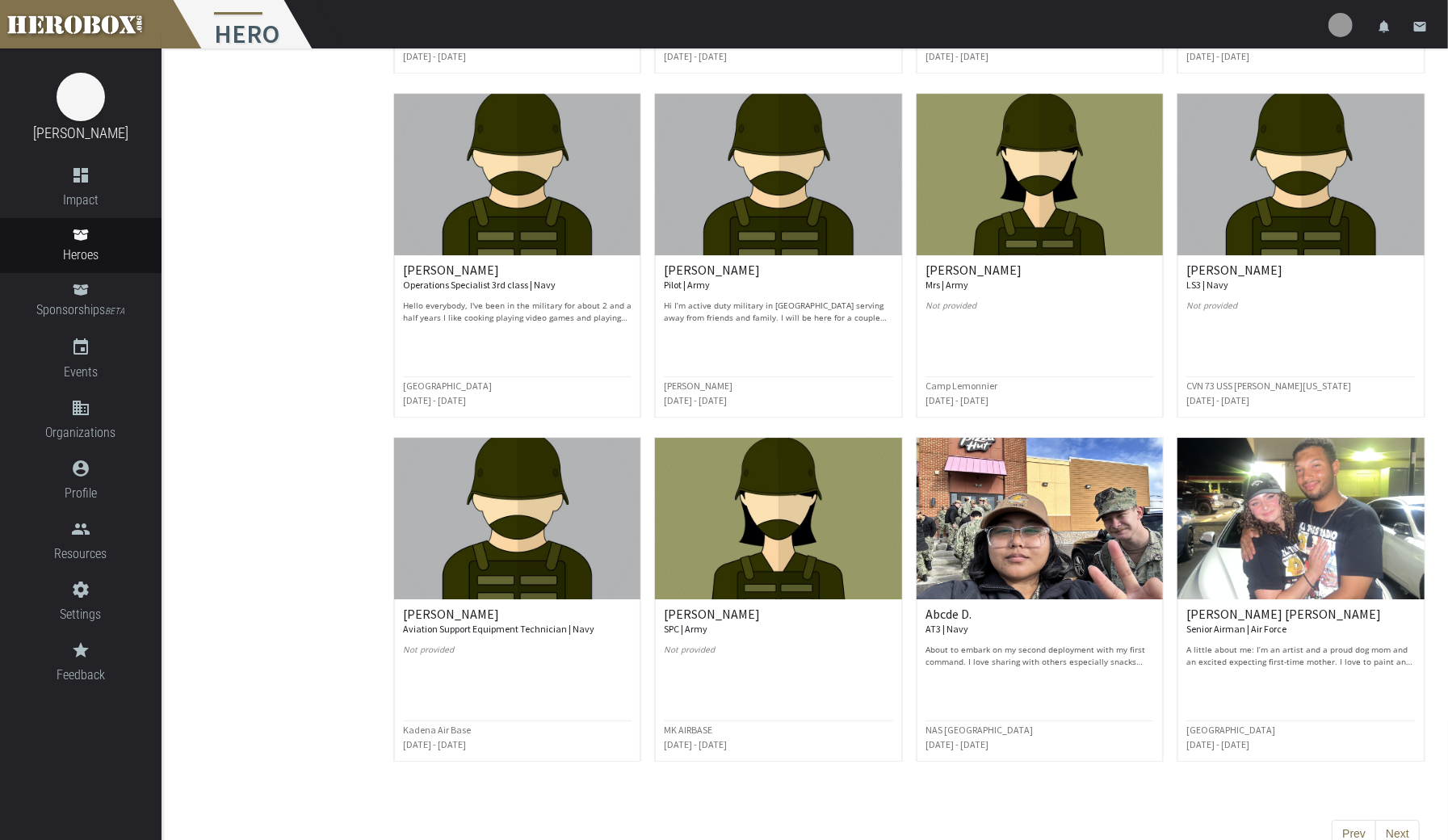
scroll to position [3605, 0]
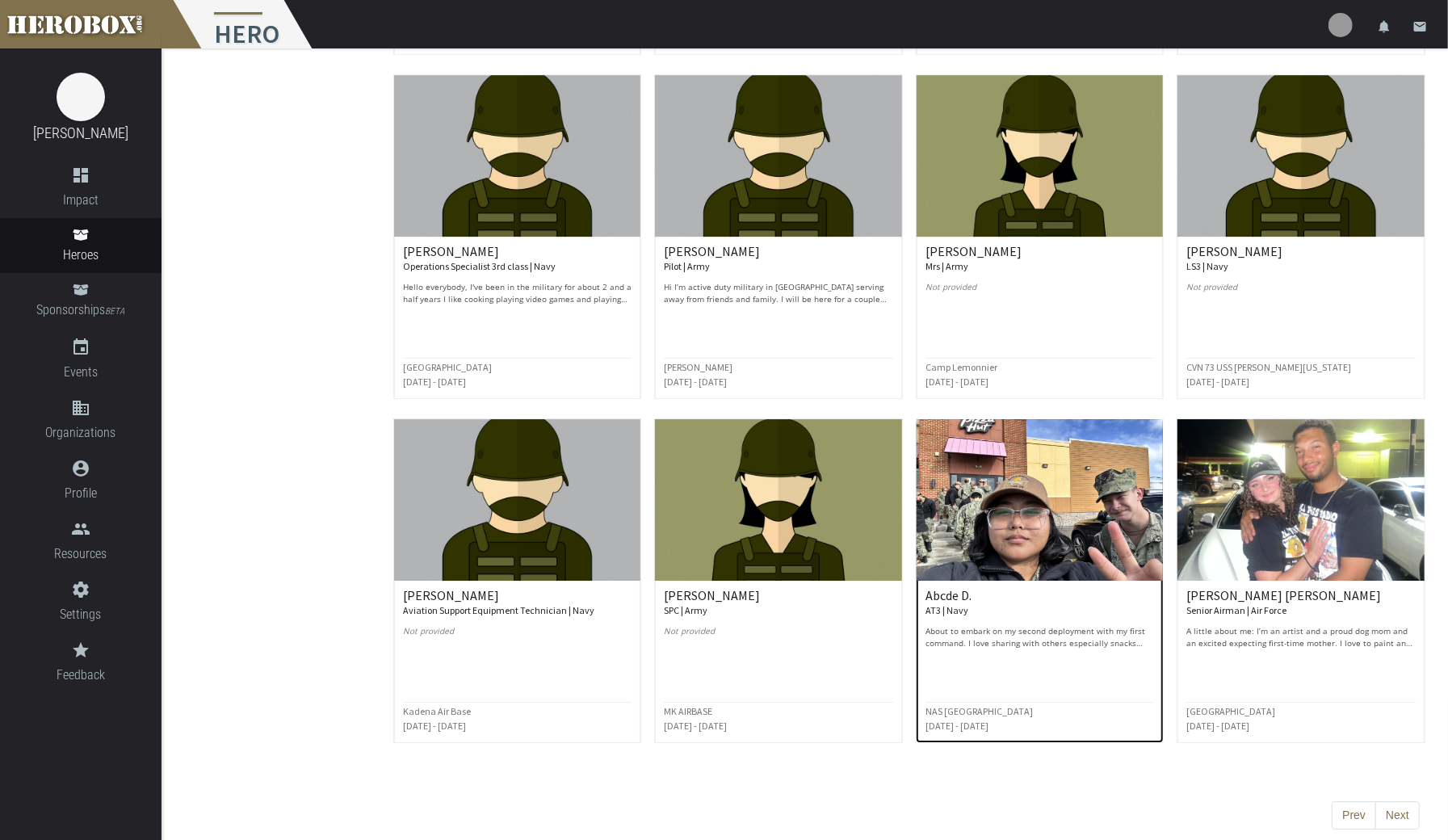
click at [1058, 589] on h6 "Abcde D. AT3 | Navy" at bounding box center [1040, 603] width 230 height 29
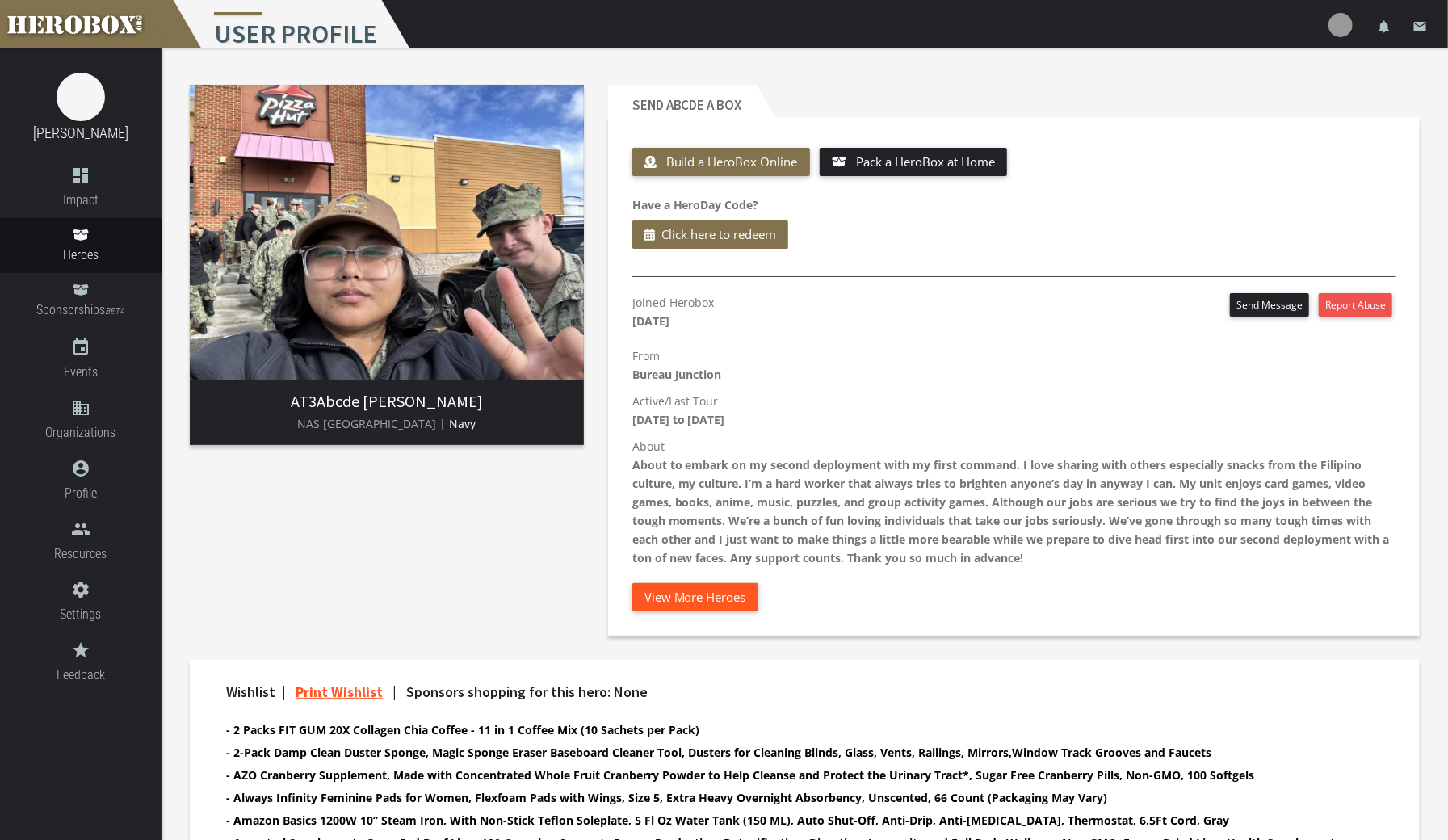
click at [743, 601] on button "View More Heroes" at bounding box center [695, 597] width 126 height 29
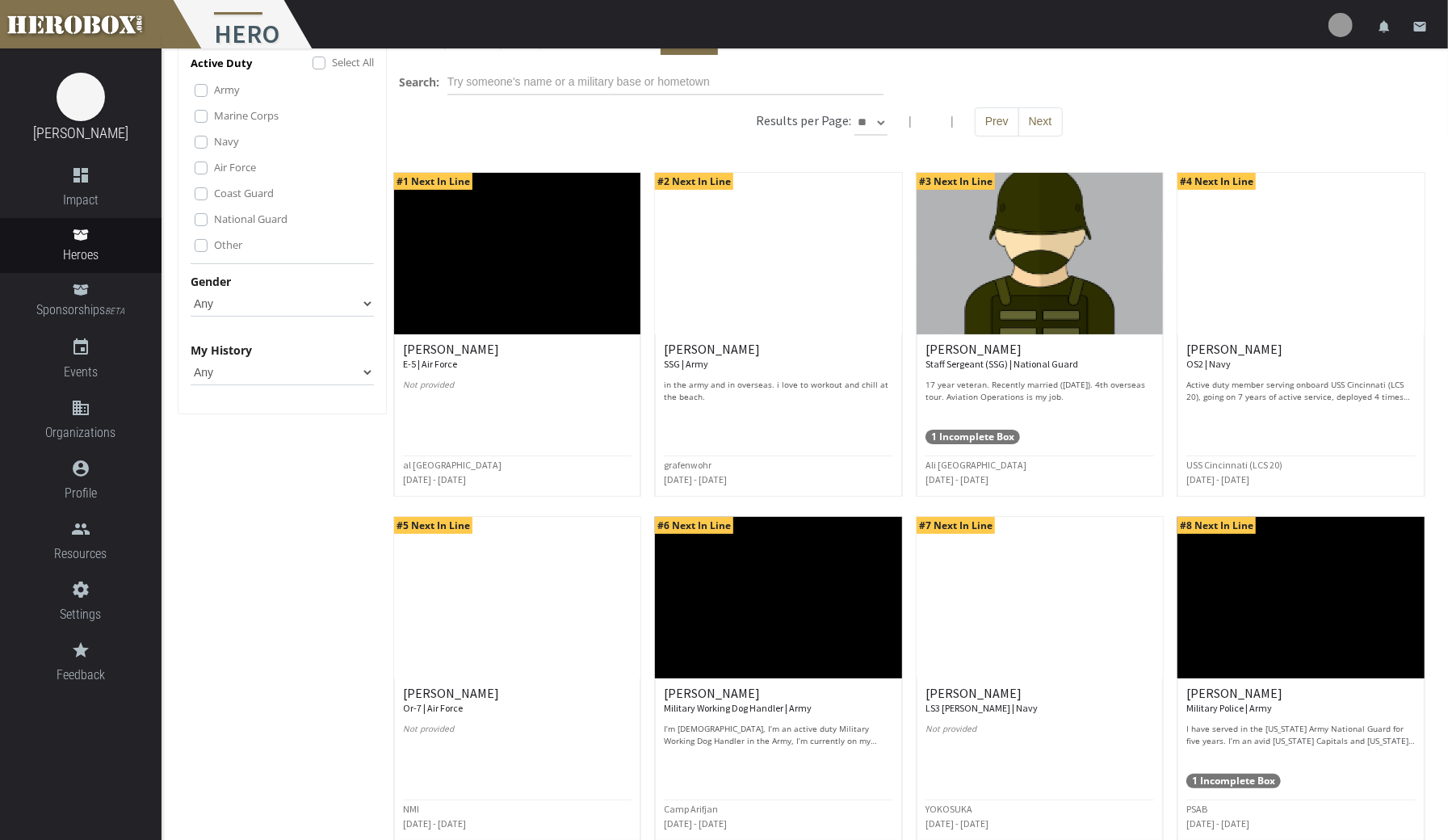
scroll to position [67, 0]
